Goal: Transaction & Acquisition: Purchase product/service

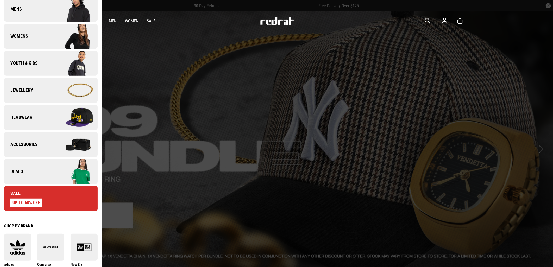
click at [38, 167] on link "Deals" at bounding box center [50, 171] width 93 height 25
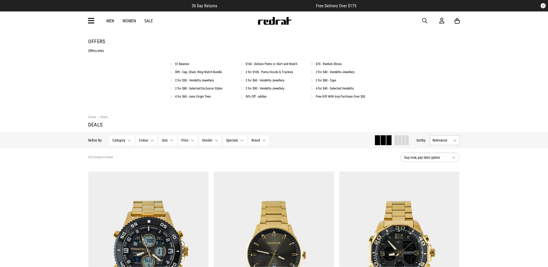
click at [207, 90] on link "2 for $80 - Selected Exclusive Styles" at bounding box center [199, 88] width 48 height 4
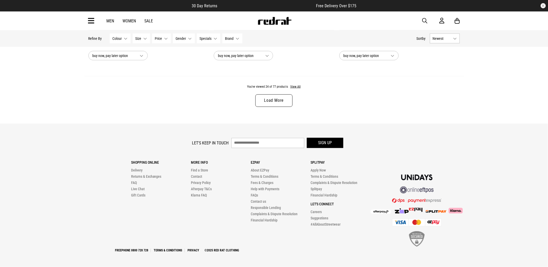
click at [284, 98] on link "Load More" at bounding box center [274, 100] width 37 height 12
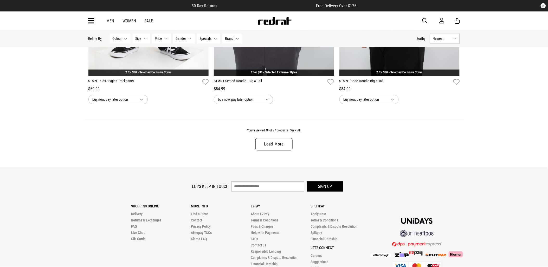
scroll to position [3295, 0]
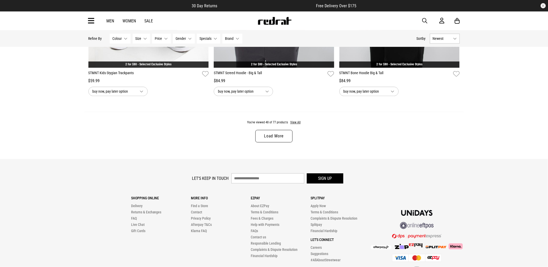
click at [274, 140] on link "Load More" at bounding box center [274, 136] width 37 height 12
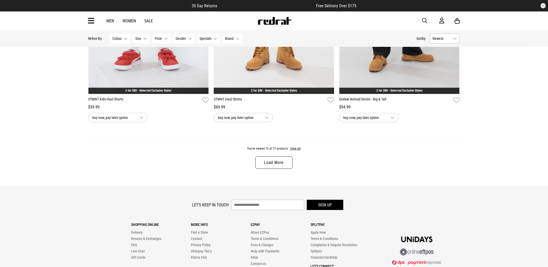
scroll to position [4862, 0]
